Goal: Check status: Check status

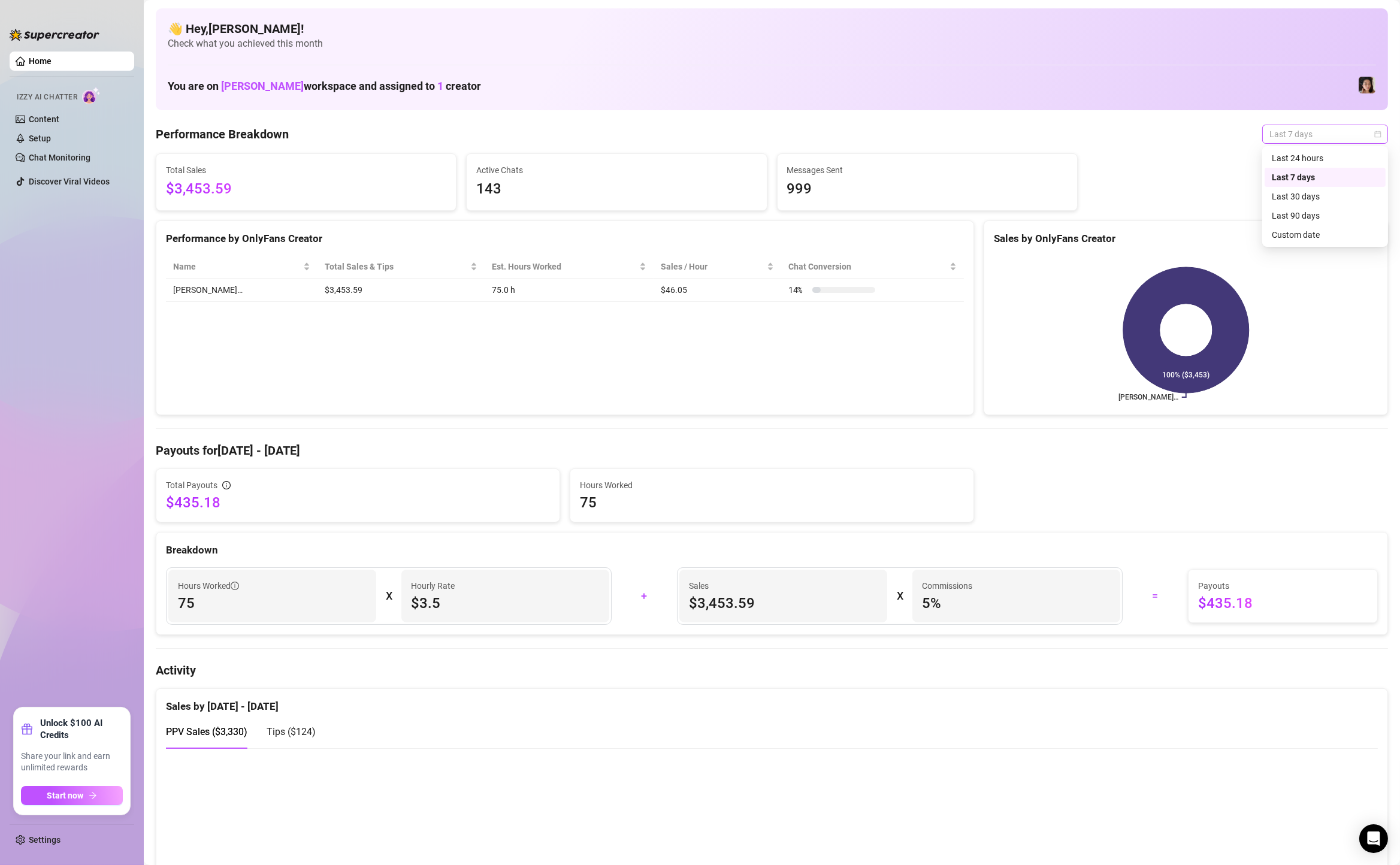
click at [1322, 125] on span "Last 7 days" at bounding box center [1324, 134] width 111 height 18
click at [1324, 238] on div "Custom date" at bounding box center [1324, 235] width 107 height 14
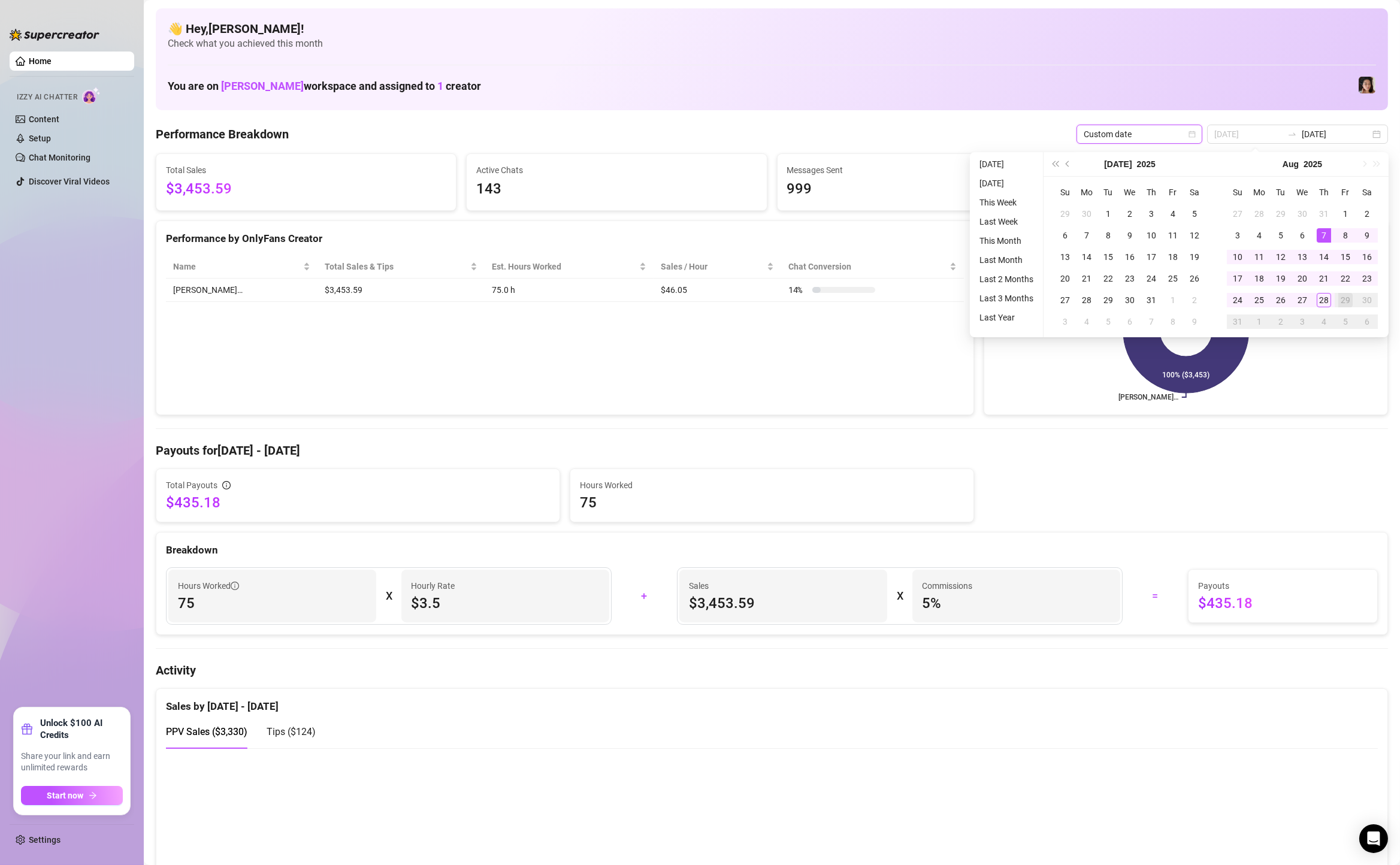
type input "[DATE]"
click at [1344, 274] on div "22" at bounding box center [1345, 278] width 15 height 15
type input "[DATE]"
click at [1318, 302] on div "28" at bounding box center [1324, 299] width 15 height 15
type input "[DATE]"
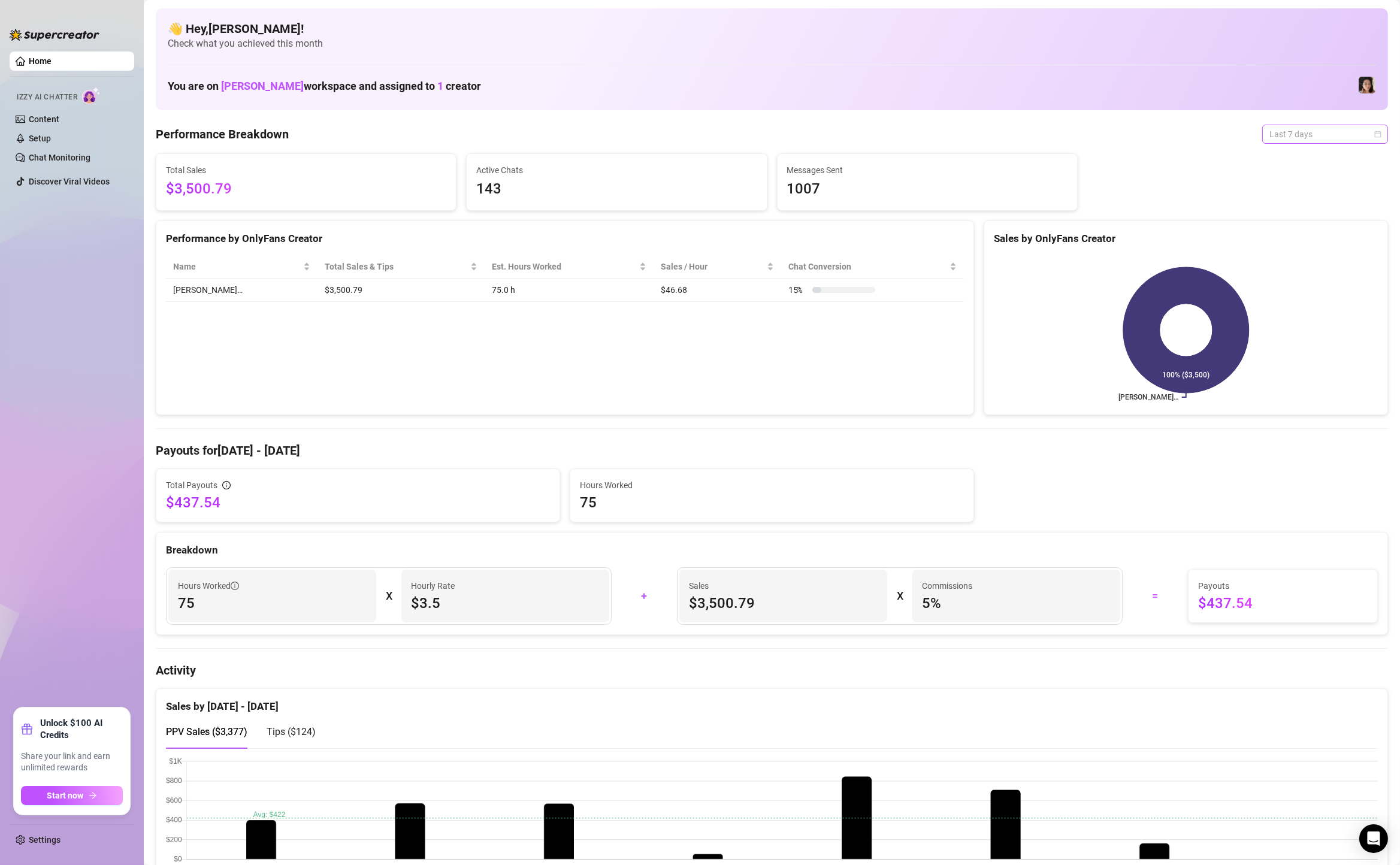
click at [1318, 138] on span "Last 7 days" at bounding box center [1324, 134] width 111 height 18
click at [1299, 234] on div "Custom date" at bounding box center [1324, 235] width 107 height 14
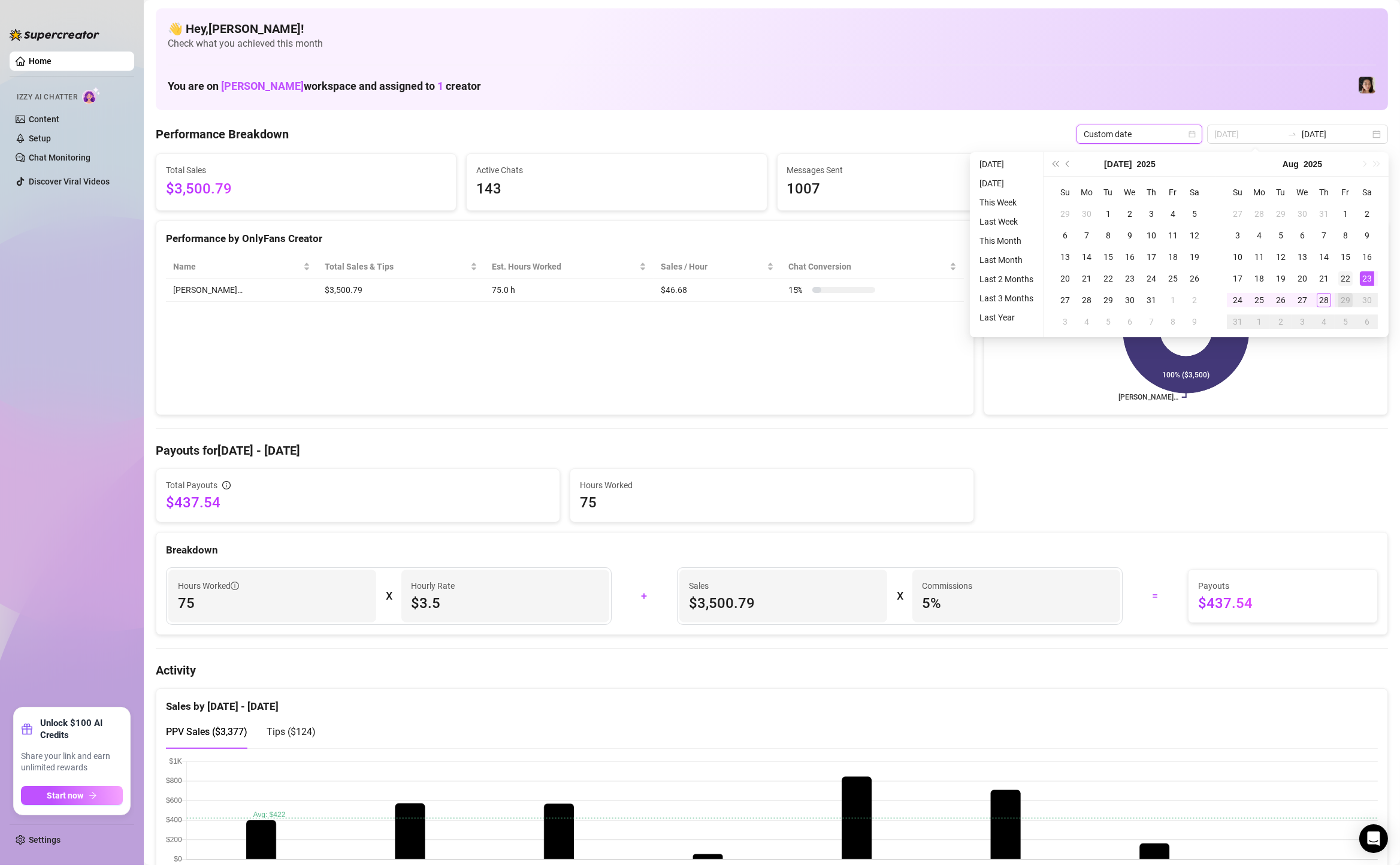
type input "[DATE]"
click at [1345, 279] on div "22" at bounding box center [1345, 278] width 15 height 15
type input "[DATE]"
click at [1324, 302] on div "28" at bounding box center [1324, 299] width 15 height 15
type input "[DATE]"
